Goal: Task Accomplishment & Management: Manage account settings

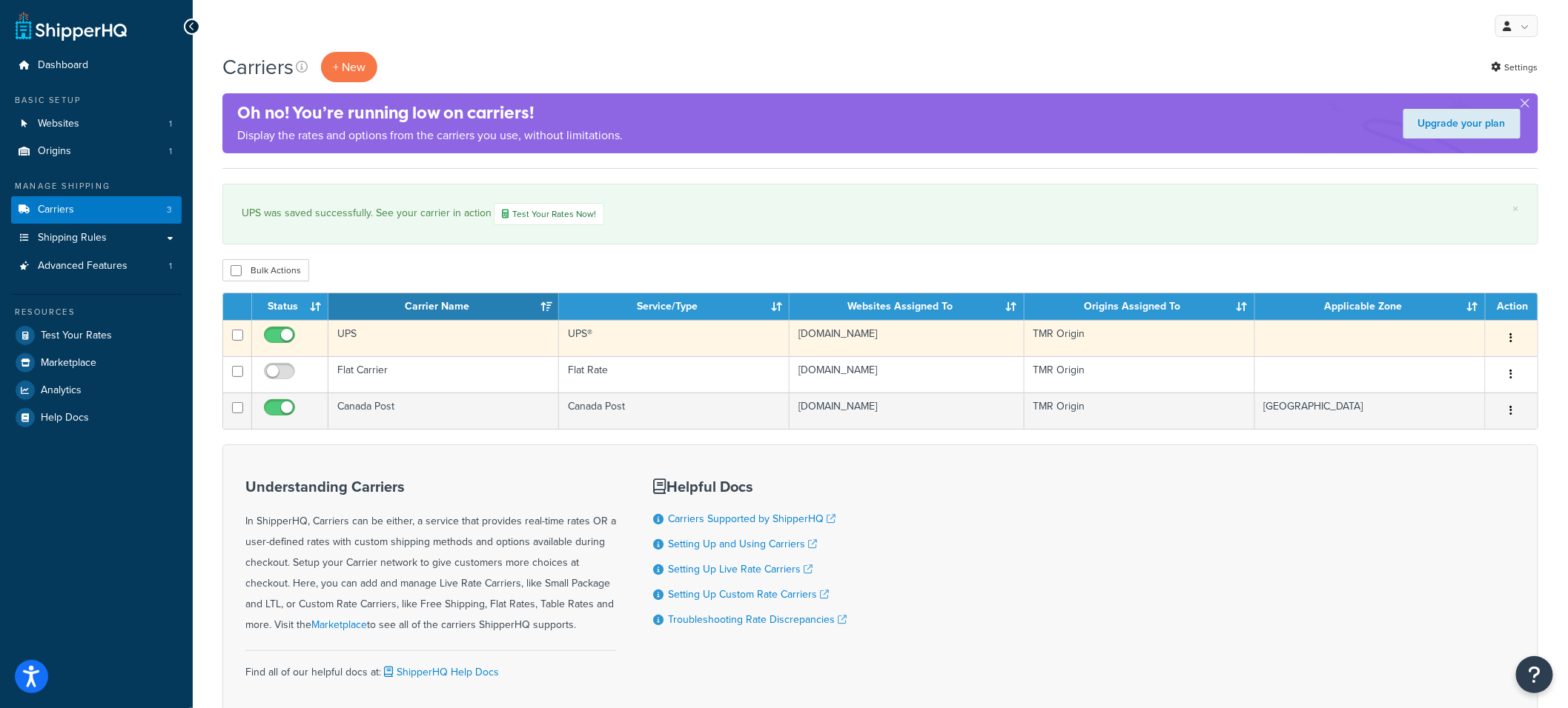
click at [455, 337] on td "UPS" at bounding box center [444, 337] width 231 height 36
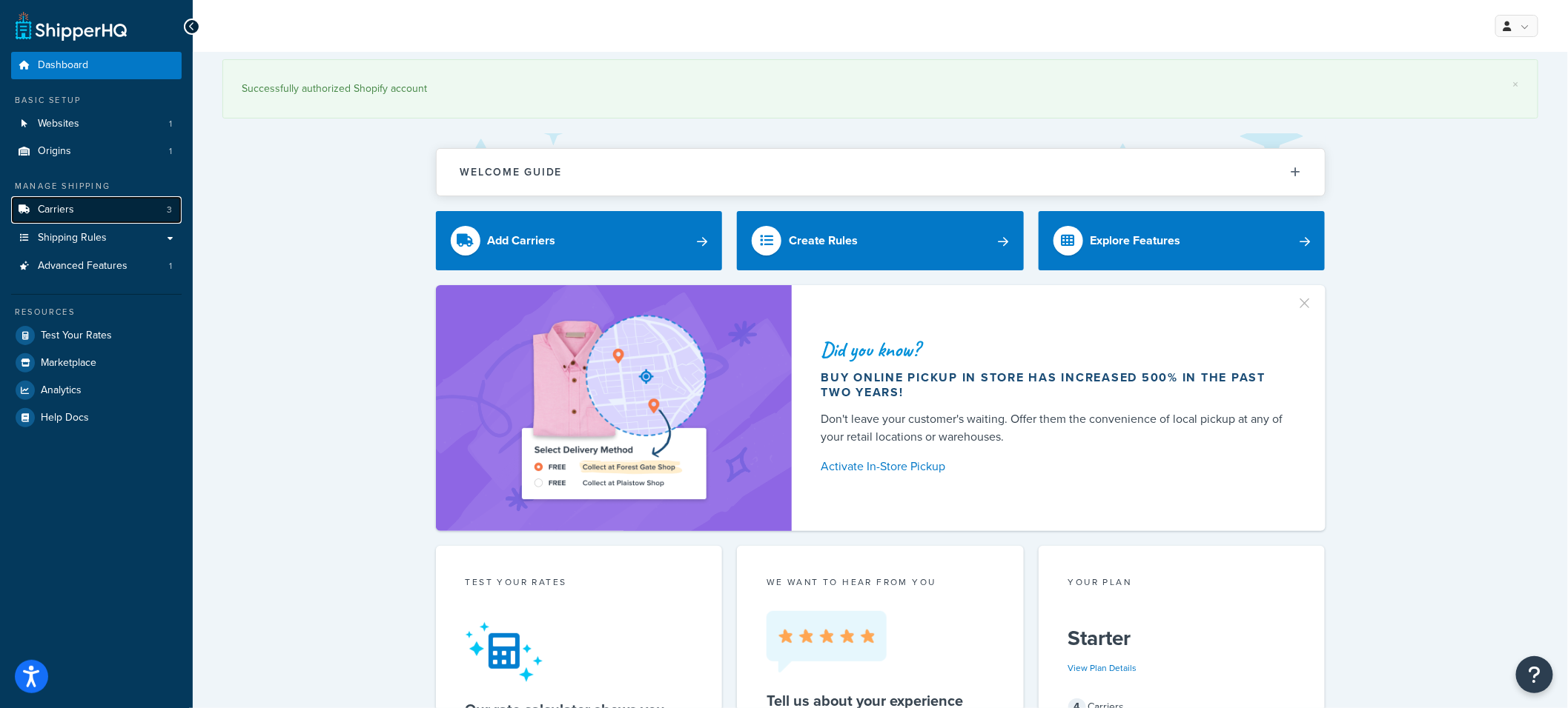
click at [108, 209] on link "Carriers 3" at bounding box center [96, 210] width 171 height 27
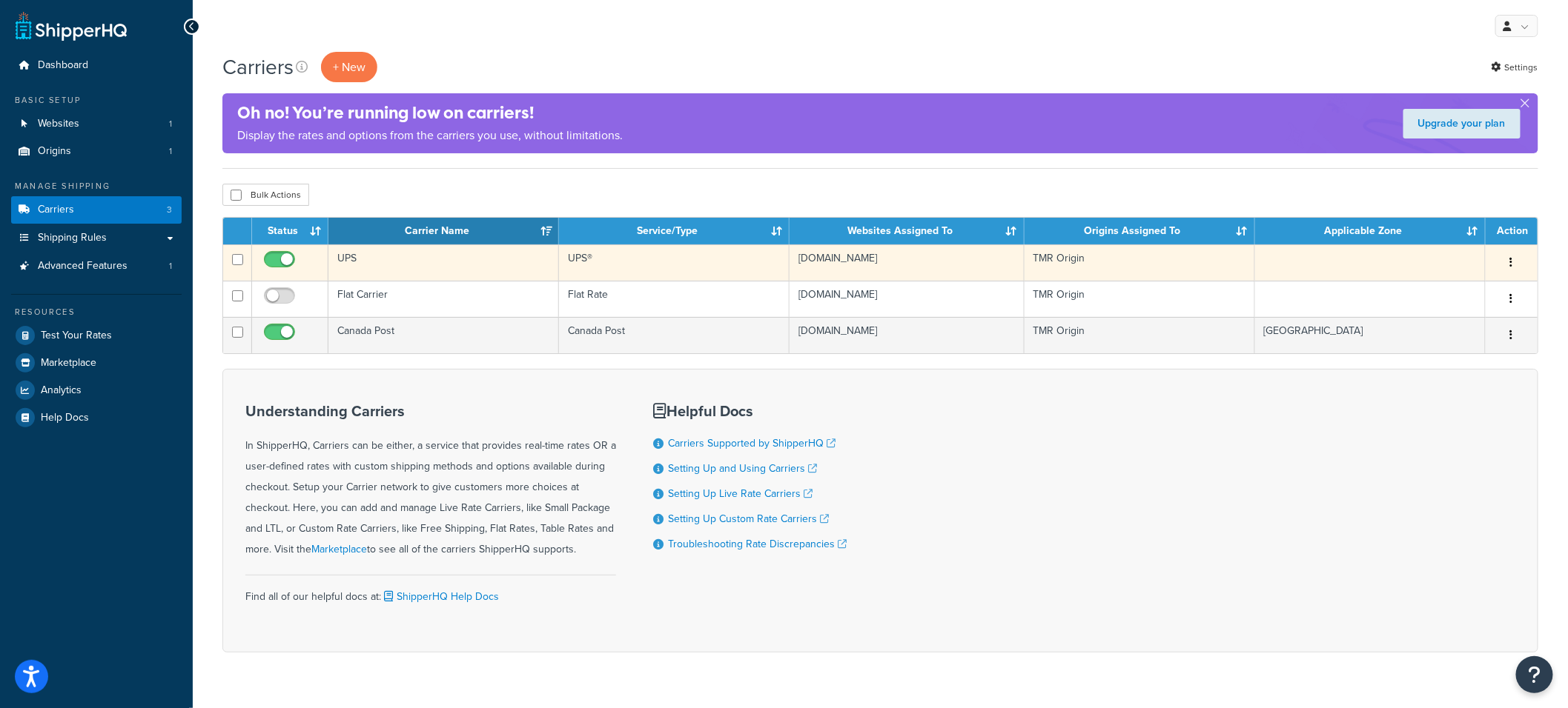
click at [507, 265] on td "UPS" at bounding box center [444, 262] width 231 height 36
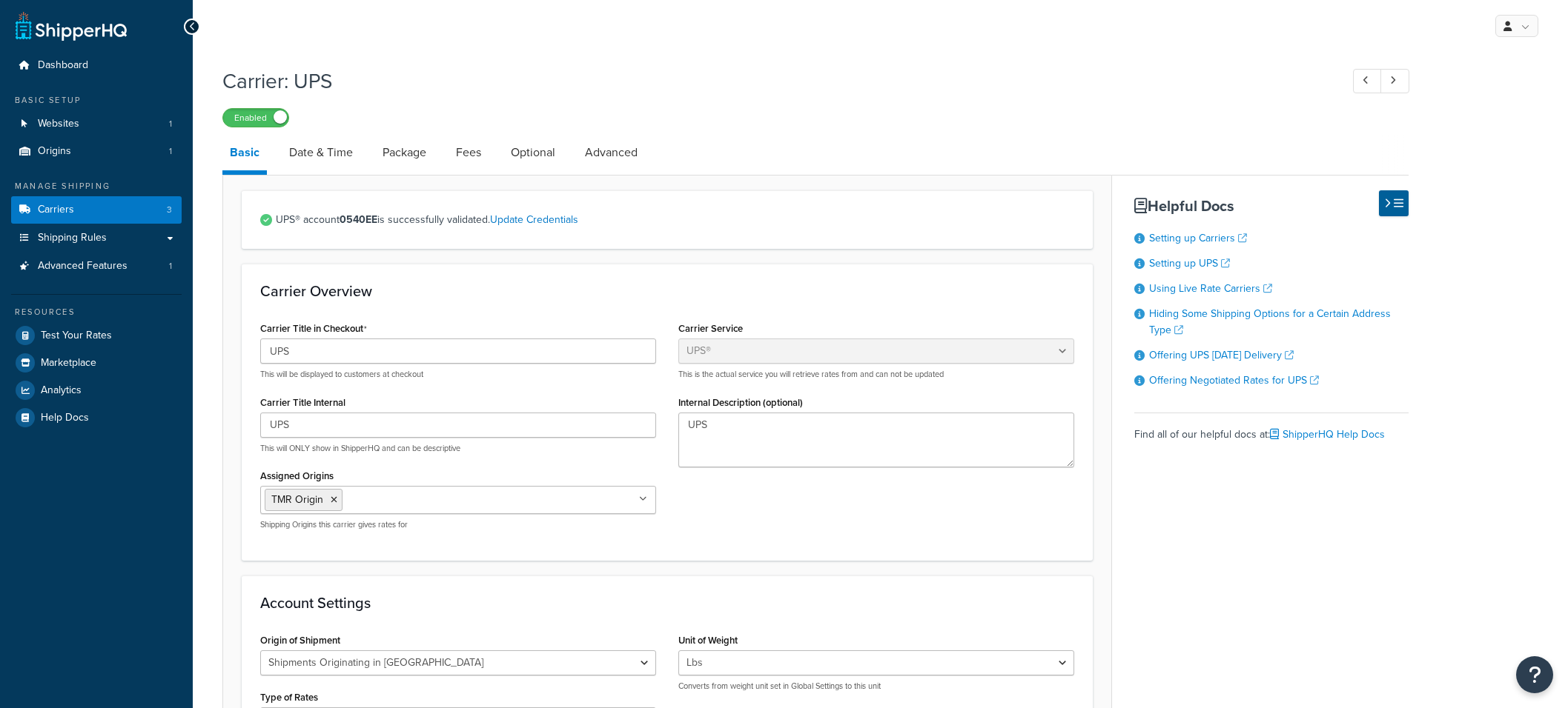
select select "ups"
select select "can"
